Goal: Information Seeking & Learning: Learn about a topic

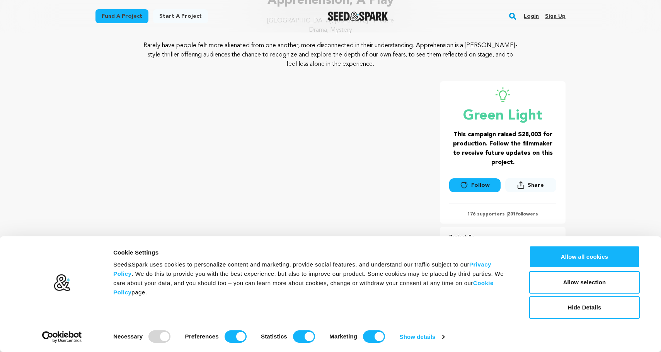
scroll to position [80, 0]
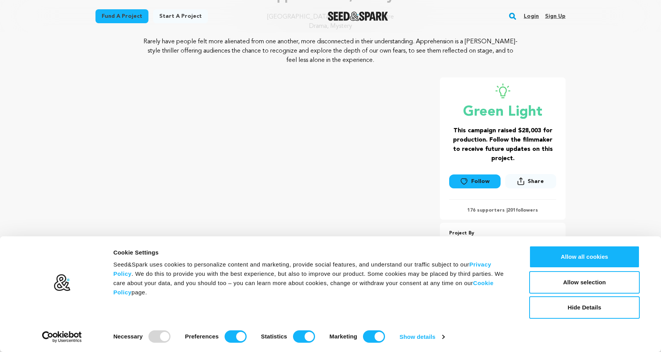
click at [585, 258] on button "Allow all cookies" at bounding box center [585, 257] width 111 height 22
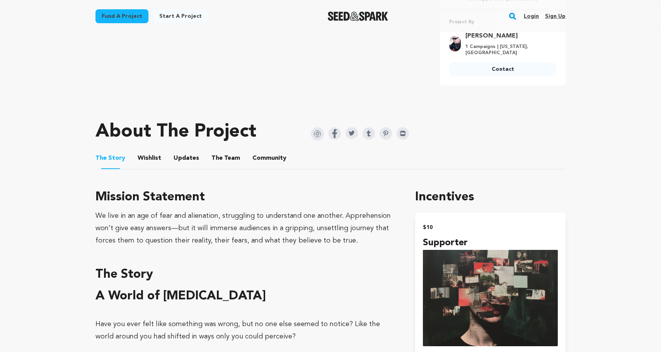
scroll to position [295, 0]
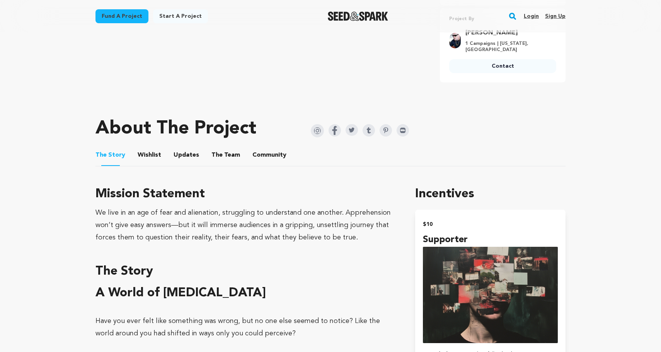
click at [186, 152] on button "Updates" at bounding box center [186, 156] width 19 height 19
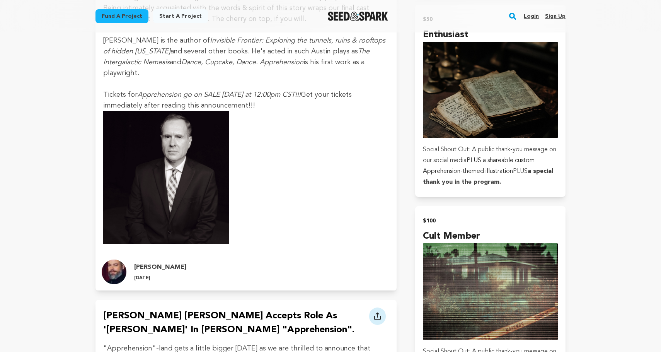
scroll to position [910, 0]
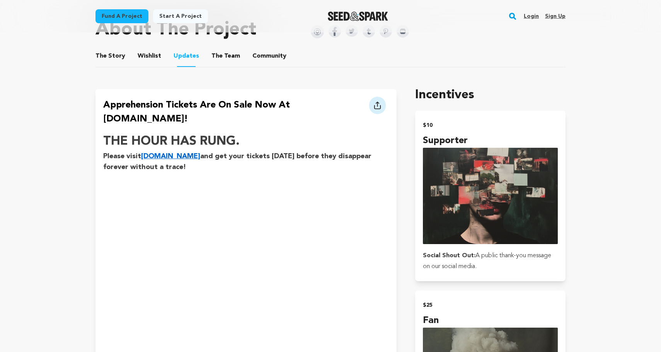
scroll to position [405, 0]
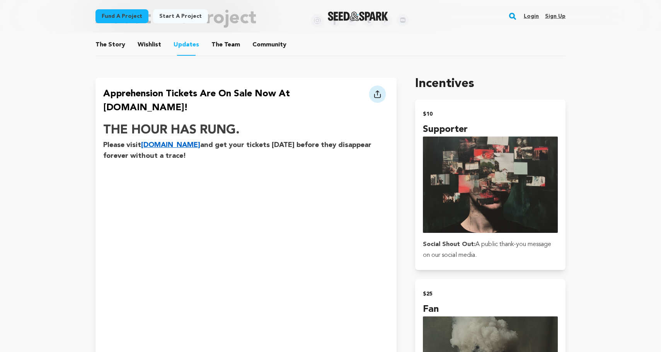
click at [178, 142] on strong "[DOMAIN_NAME]" at bounding box center [170, 145] width 59 height 7
